Goal: Task Accomplishment & Management: Use online tool/utility

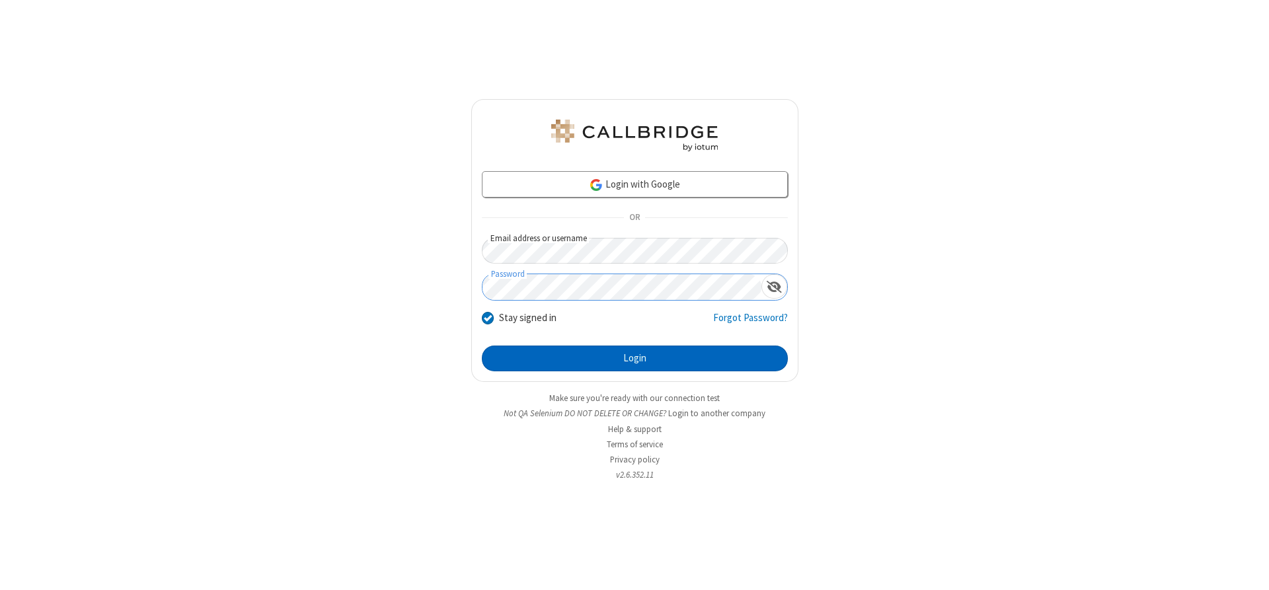
click at [634, 358] on button "Login" at bounding box center [635, 359] width 306 height 26
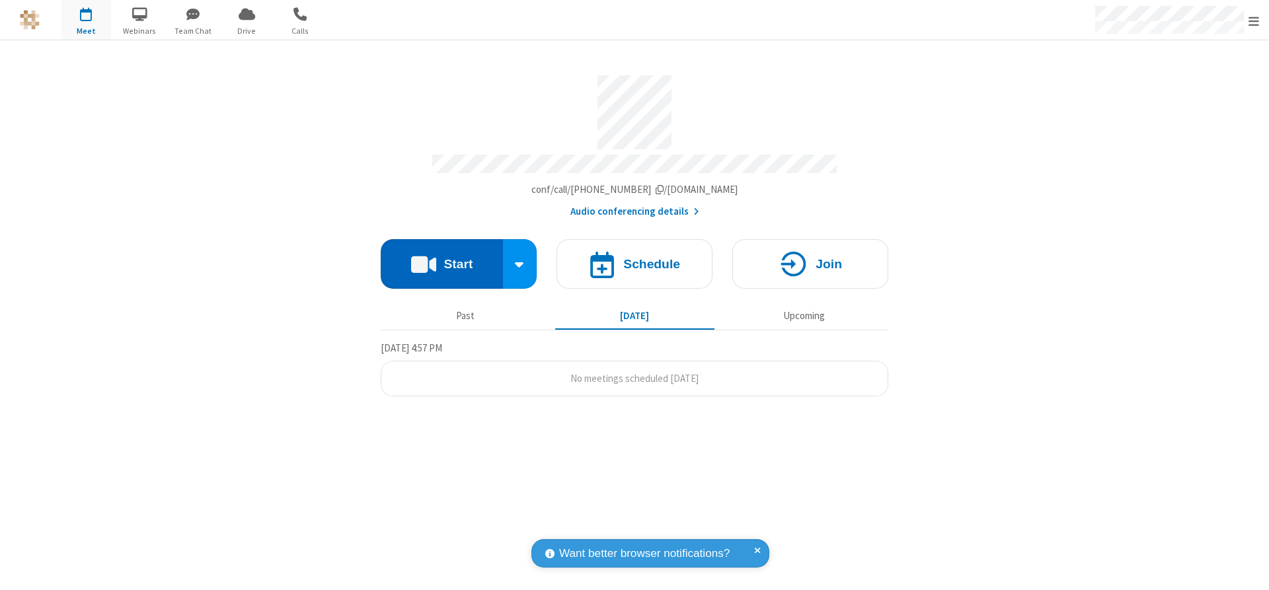
click at [441, 259] on button "Start" at bounding box center [442, 264] width 122 height 50
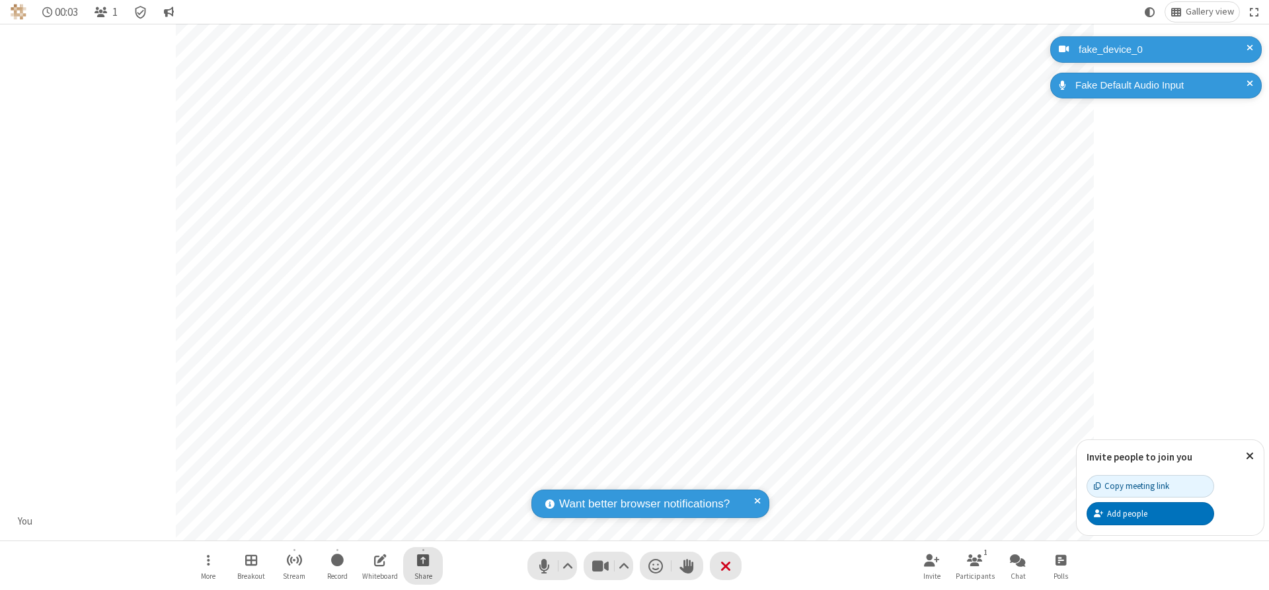
click at [423, 560] on span "Start sharing" at bounding box center [423, 560] width 13 height 17
click at [422, 479] on span "Share additional camera" at bounding box center [431, 482] width 98 height 11
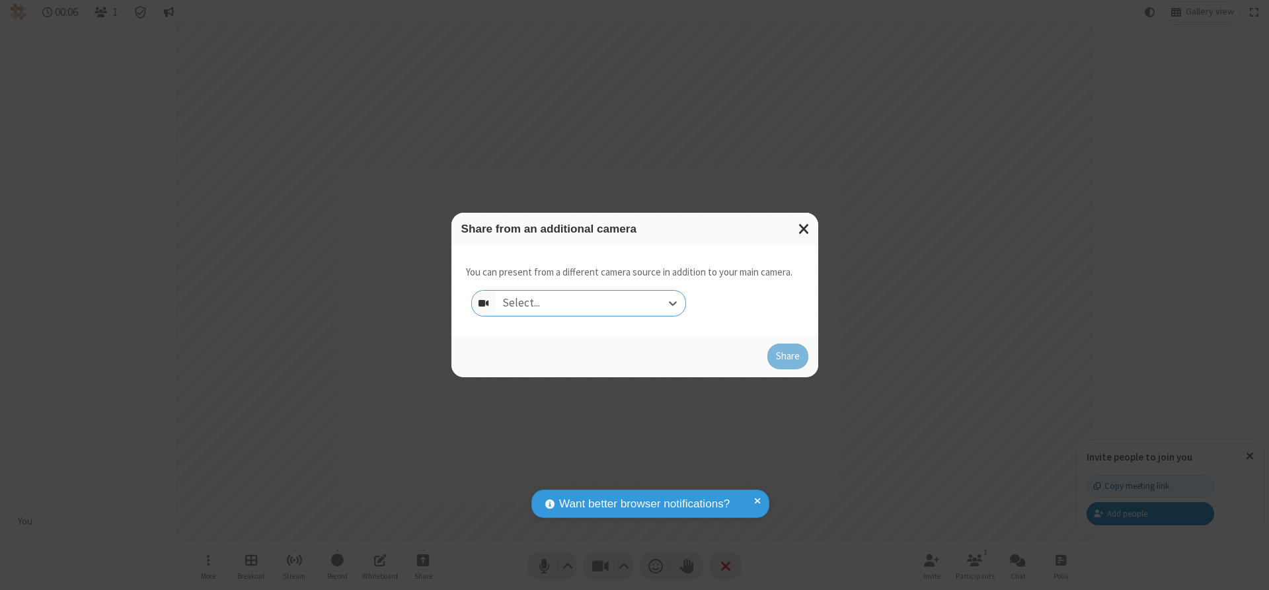
click at [590, 303] on div "Select..." at bounding box center [591, 303] width 190 height 25
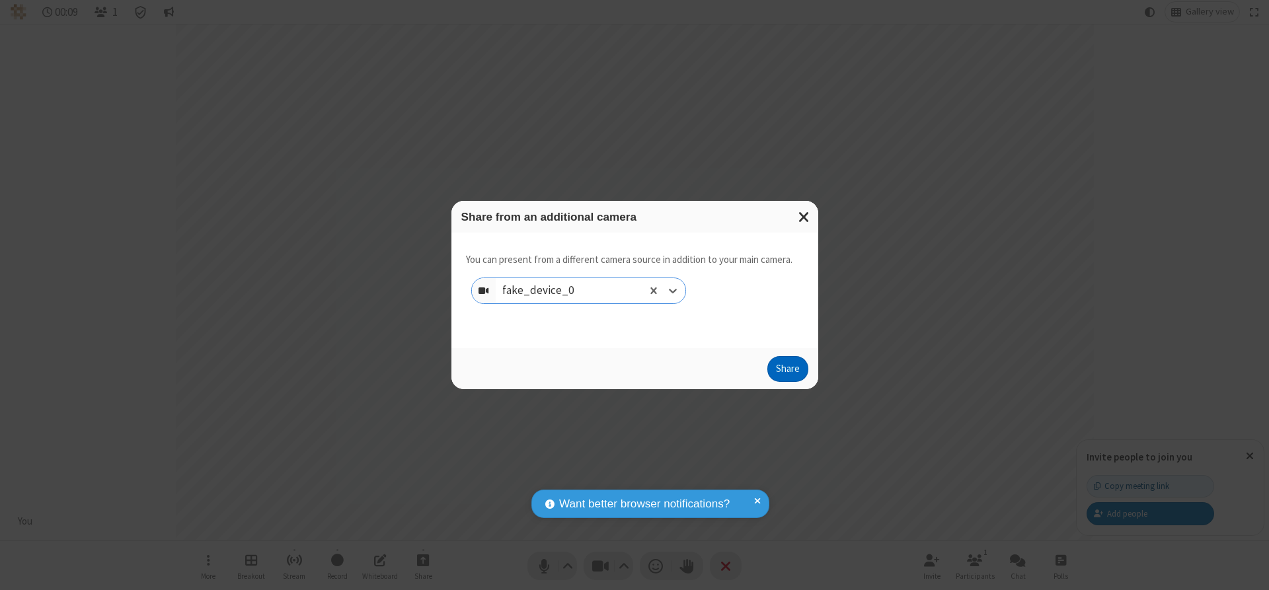
click at [787, 372] on button "Share" at bounding box center [787, 369] width 41 height 26
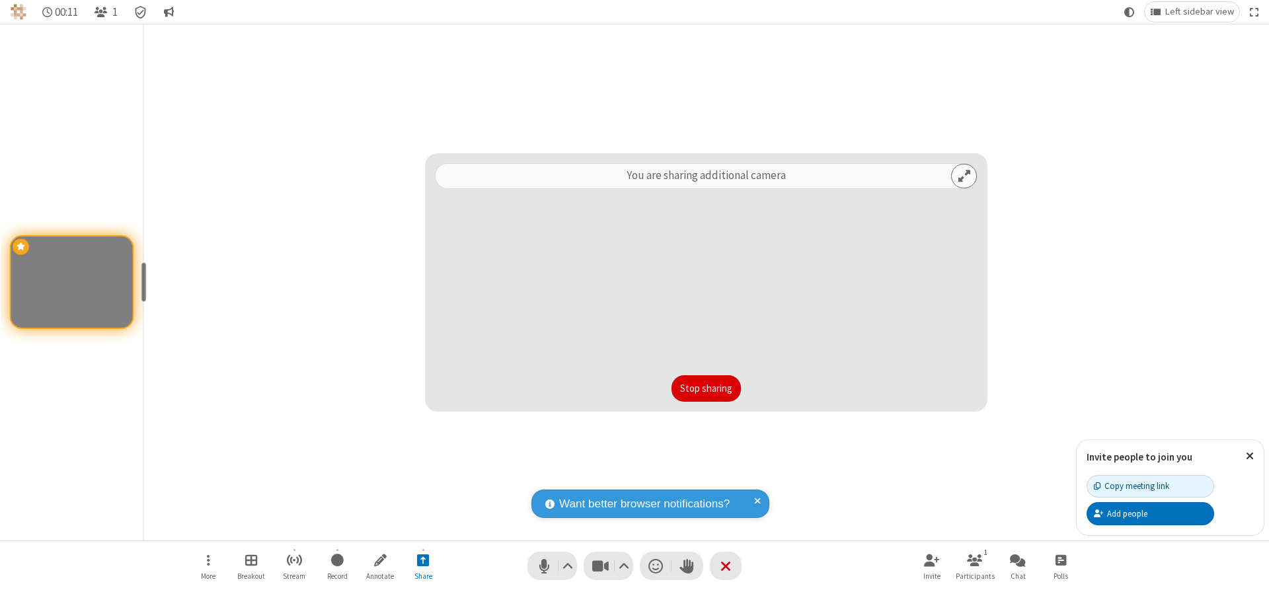
click at [706, 388] on button "Stop sharing" at bounding box center [705, 388] width 69 height 26
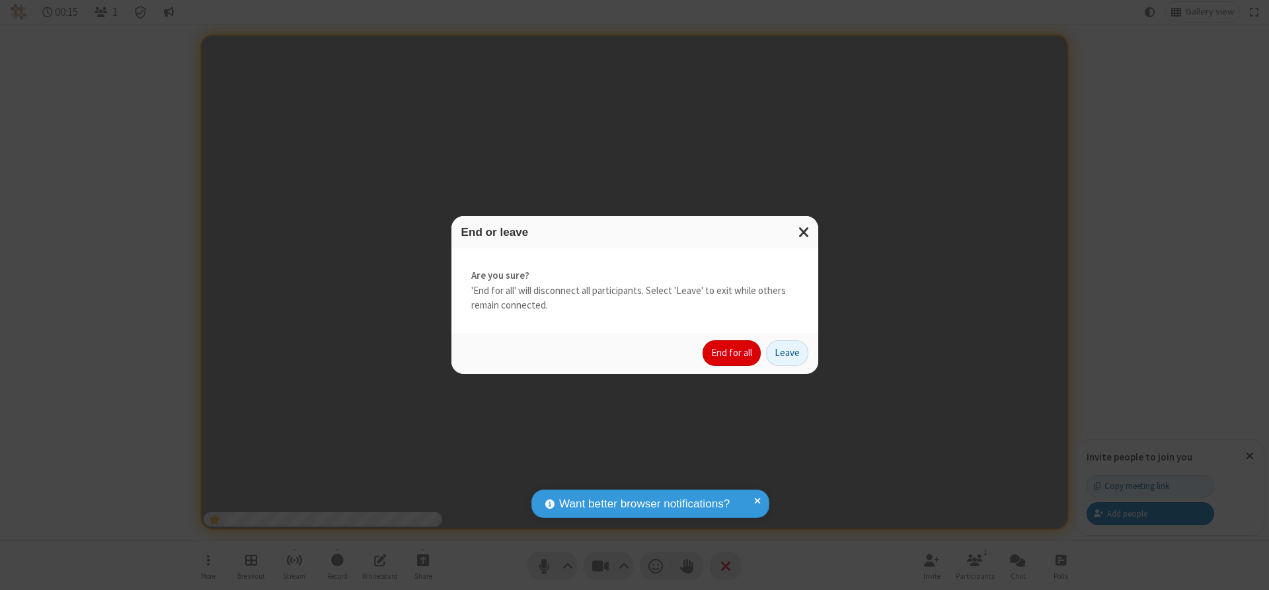
click at [732, 353] on button "End for all" at bounding box center [732, 353] width 58 height 26
